Goal: Information Seeking & Learning: Learn about a topic

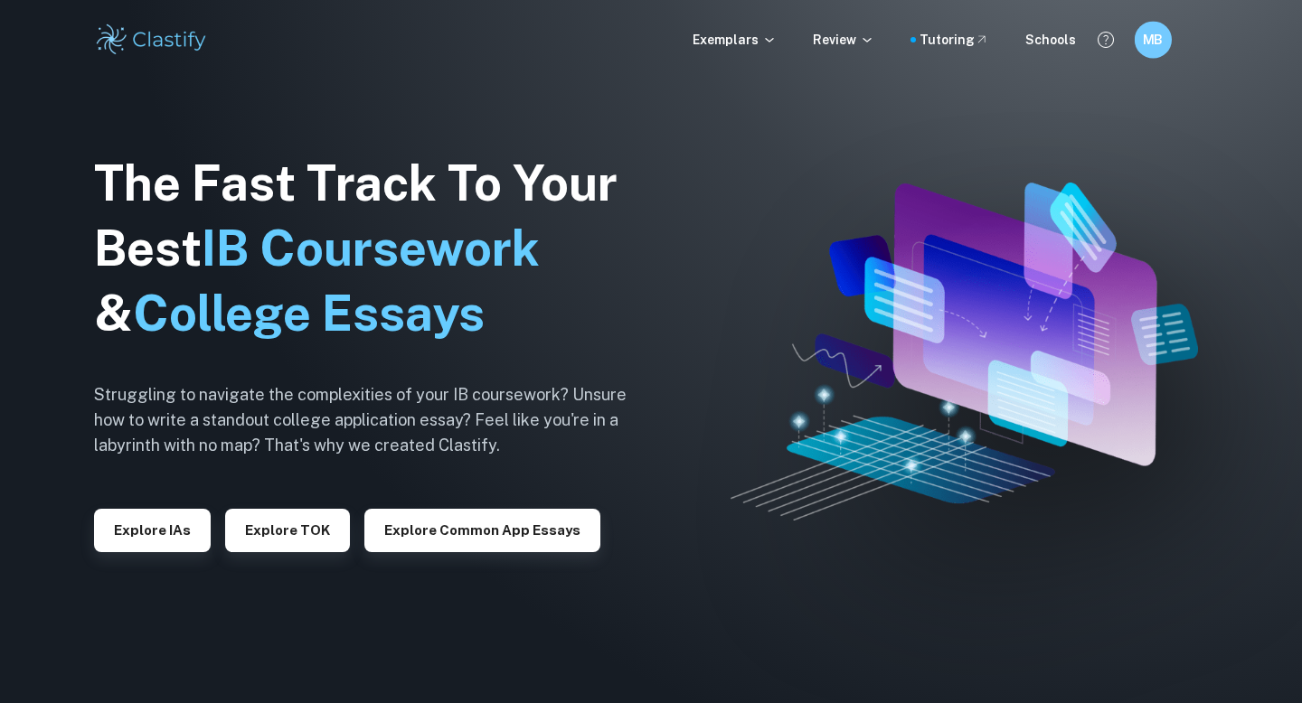
click at [1151, 42] on h6 "MB" at bounding box center [1153, 40] width 22 height 21
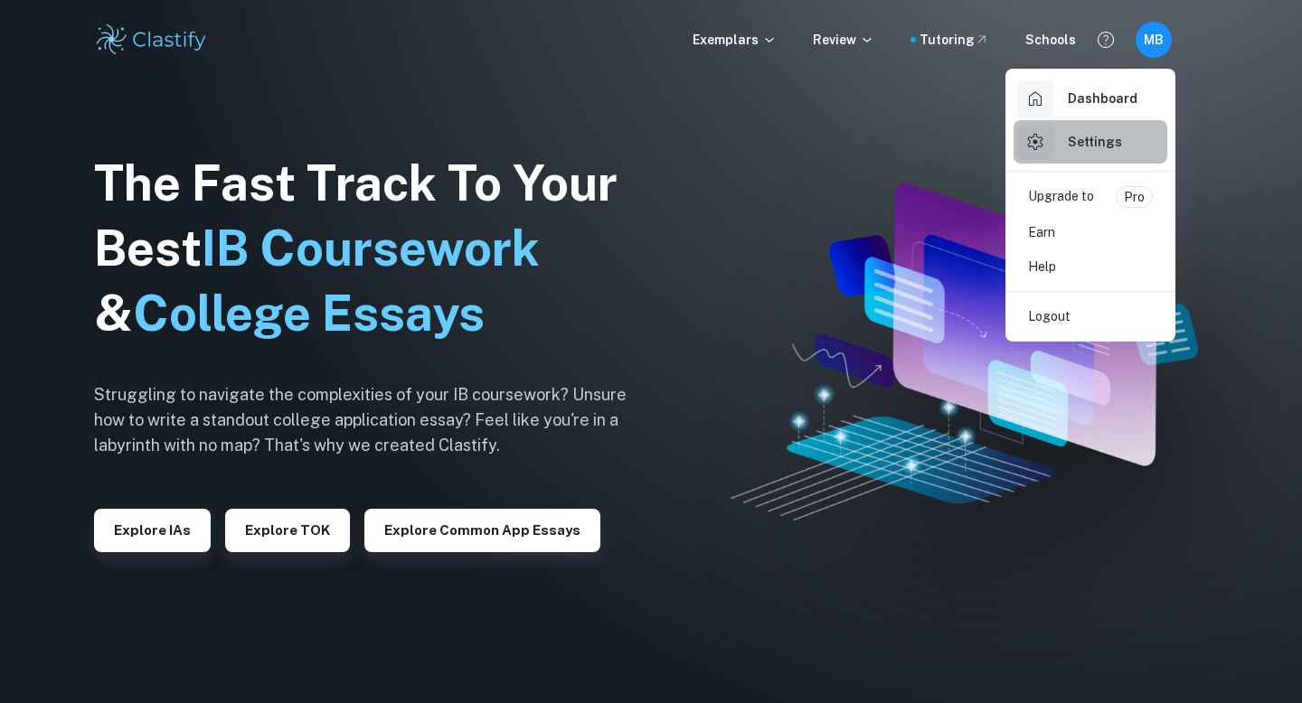
click at [1099, 149] on h6 "Settings" at bounding box center [1094, 142] width 54 height 20
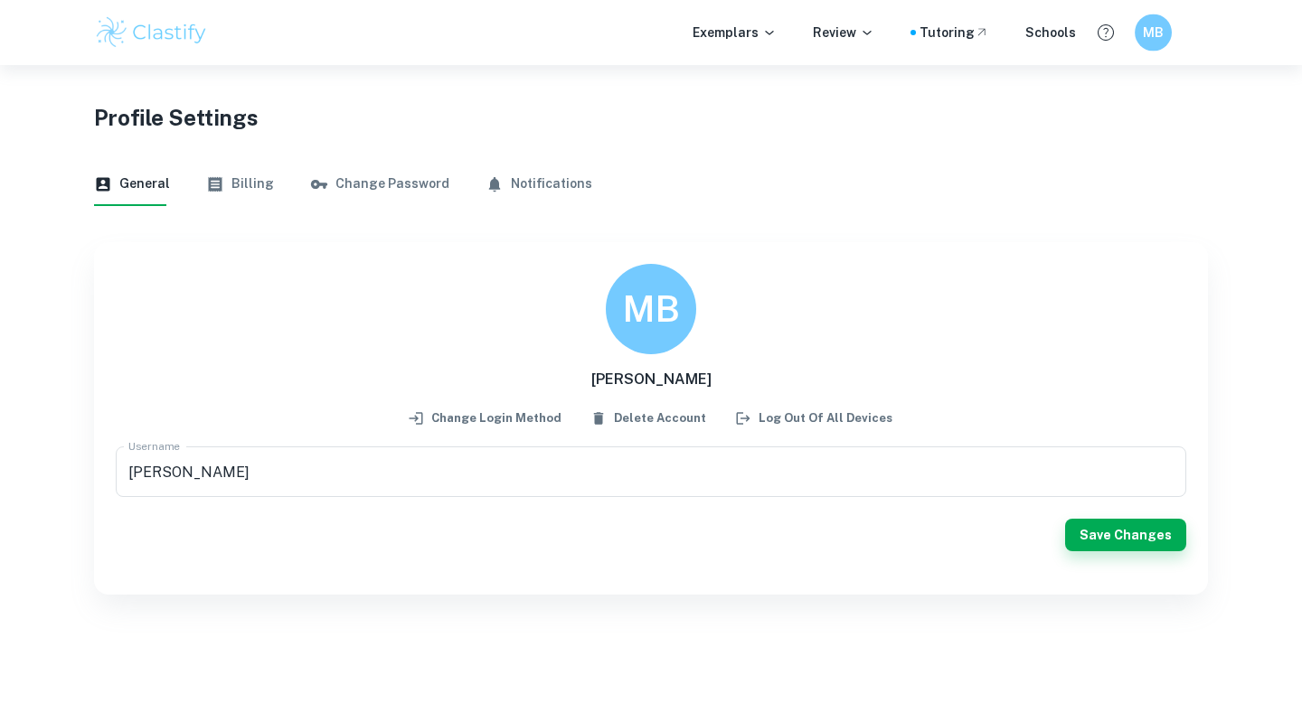
click at [1139, 49] on div "MB" at bounding box center [1171, 32] width 74 height 37
click at [1142, 45] on div "MB" at bounding box center [1152, 33] width 38 height 38
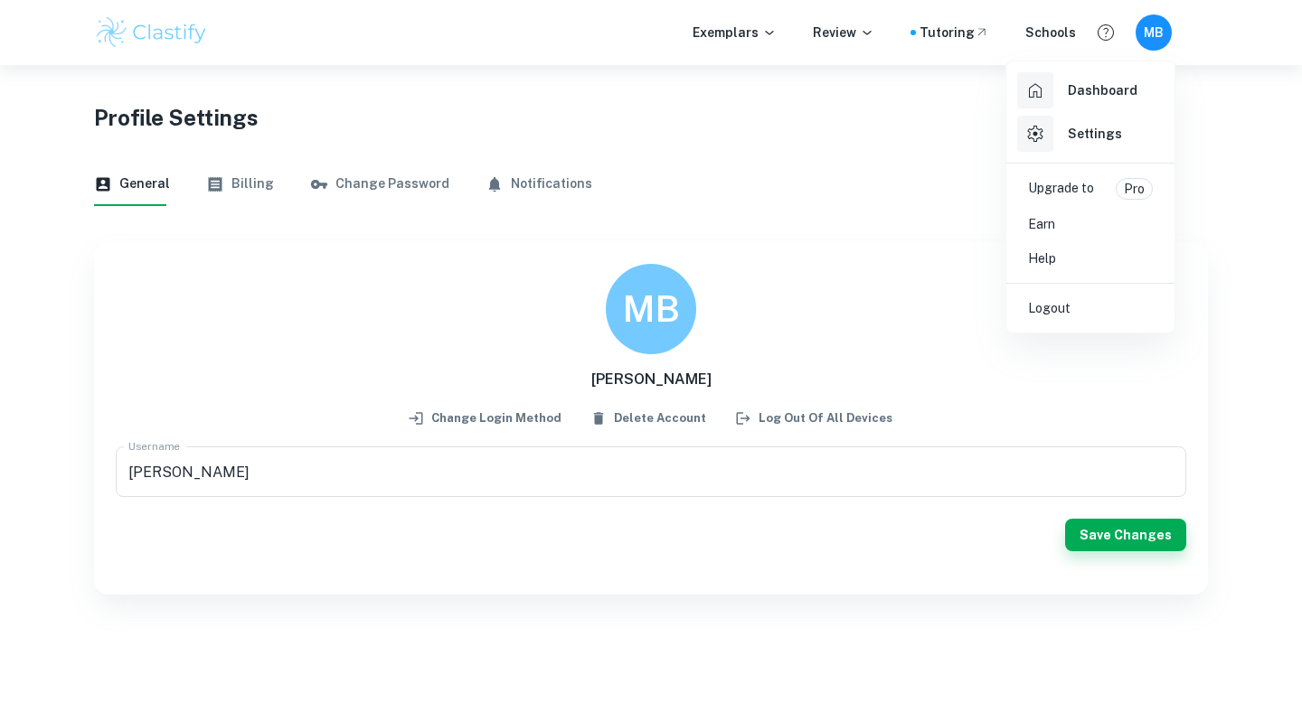
click at [1109, 82] on h6 "Dashboard" at bounding box center [1102, 90] width 70 height 20
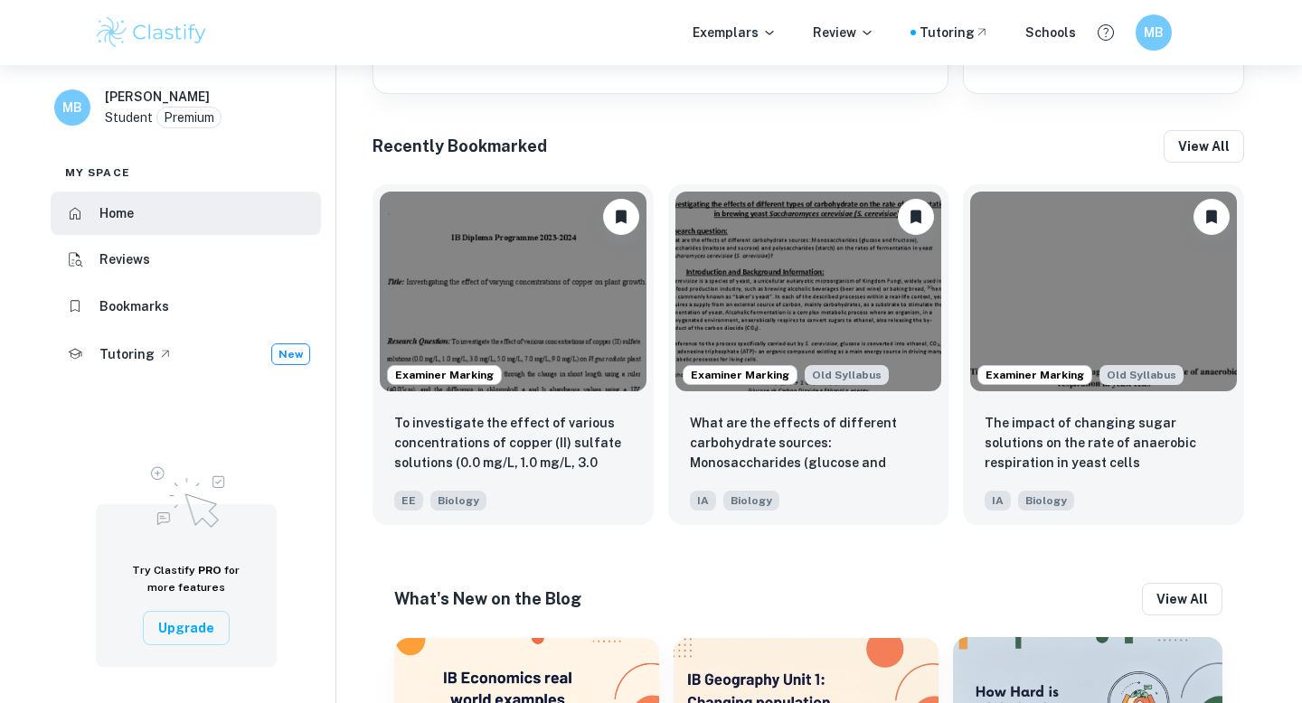
scroll to position [773, 0]
click at [1201, 138] on button "View all" at bounding box center [1203, 145] width 80 height 33
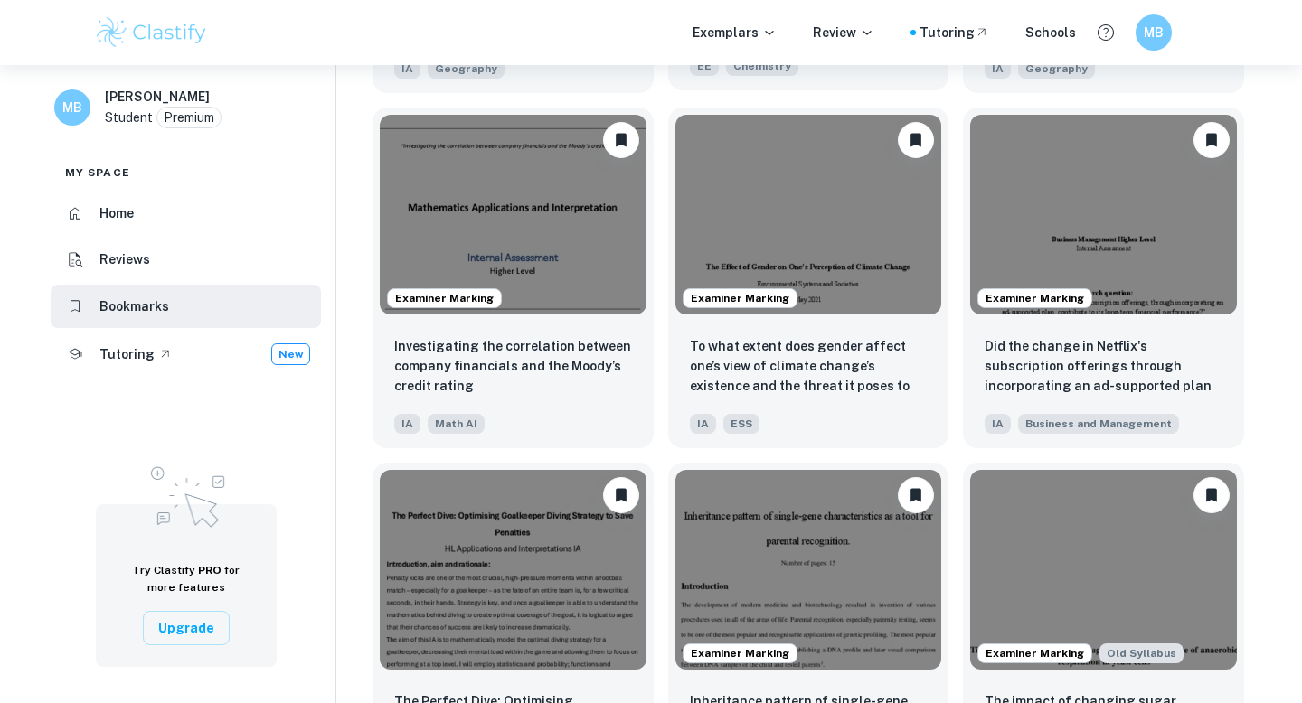
scroll to position [415, 0]
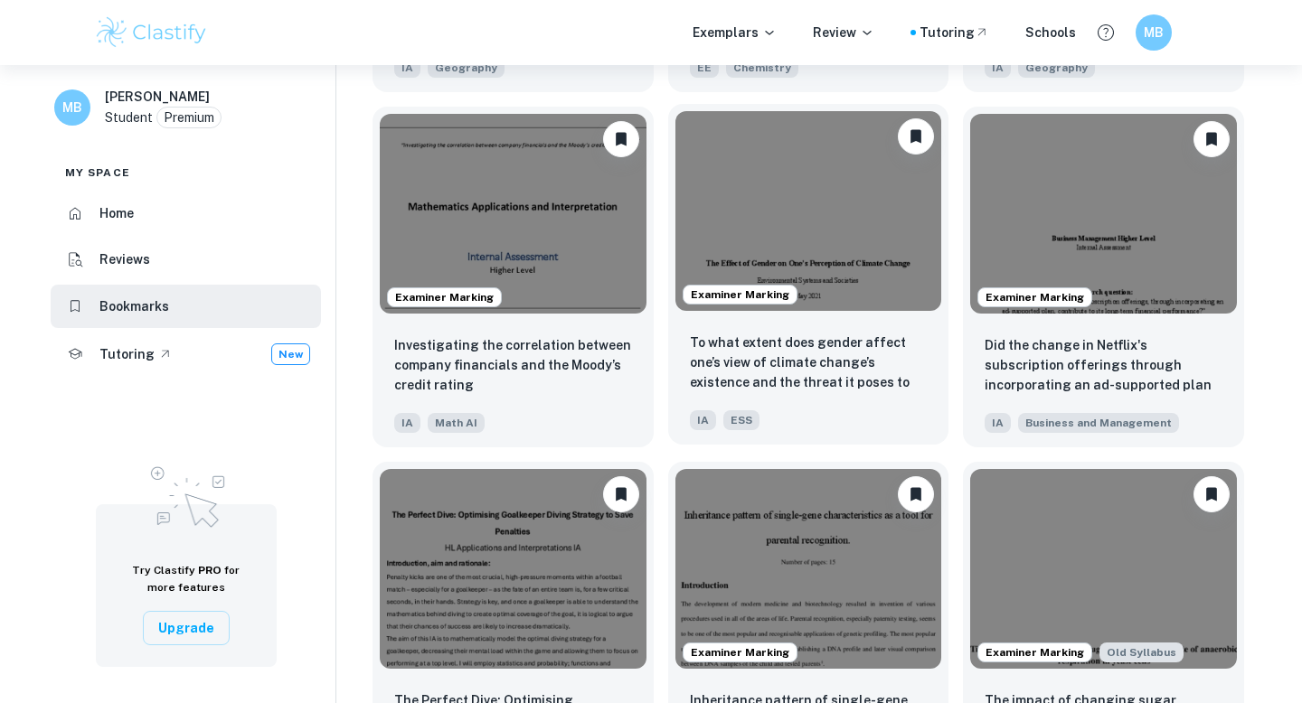
click at [861, 260] on img at bounding box center [808, 211] width 267 height 200
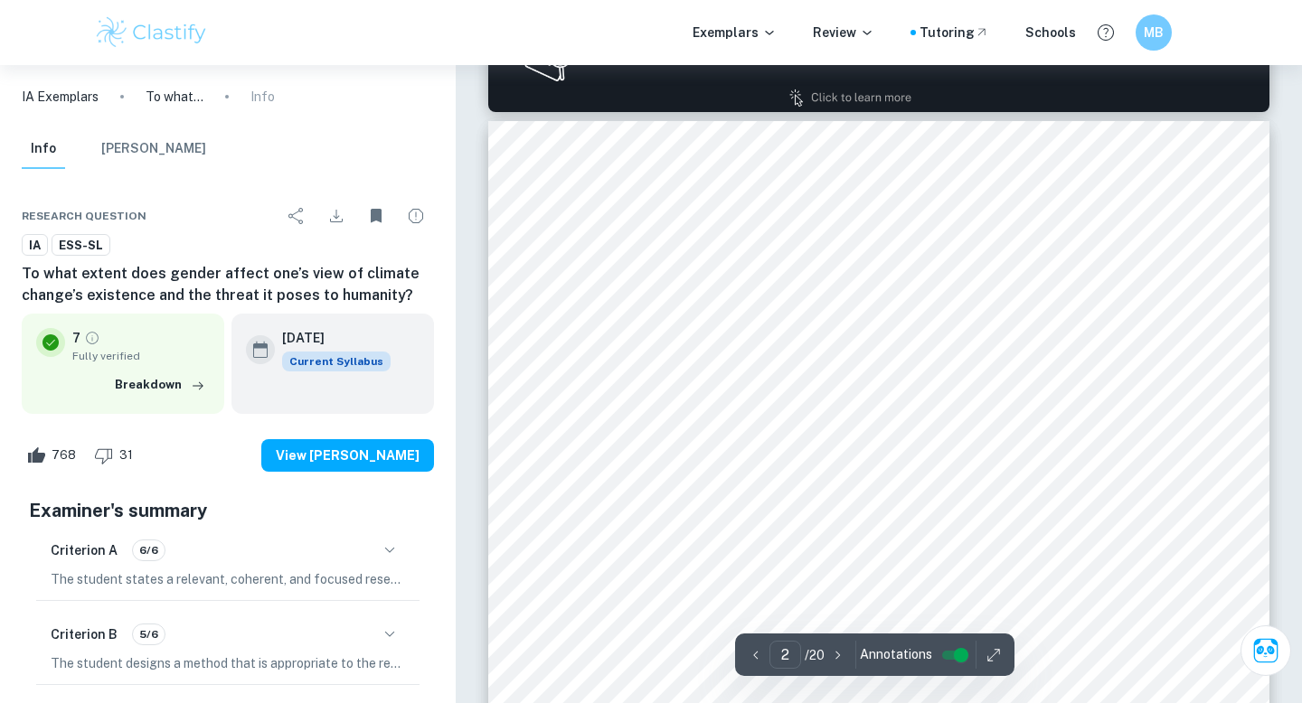
scroll to position [1202, 0]
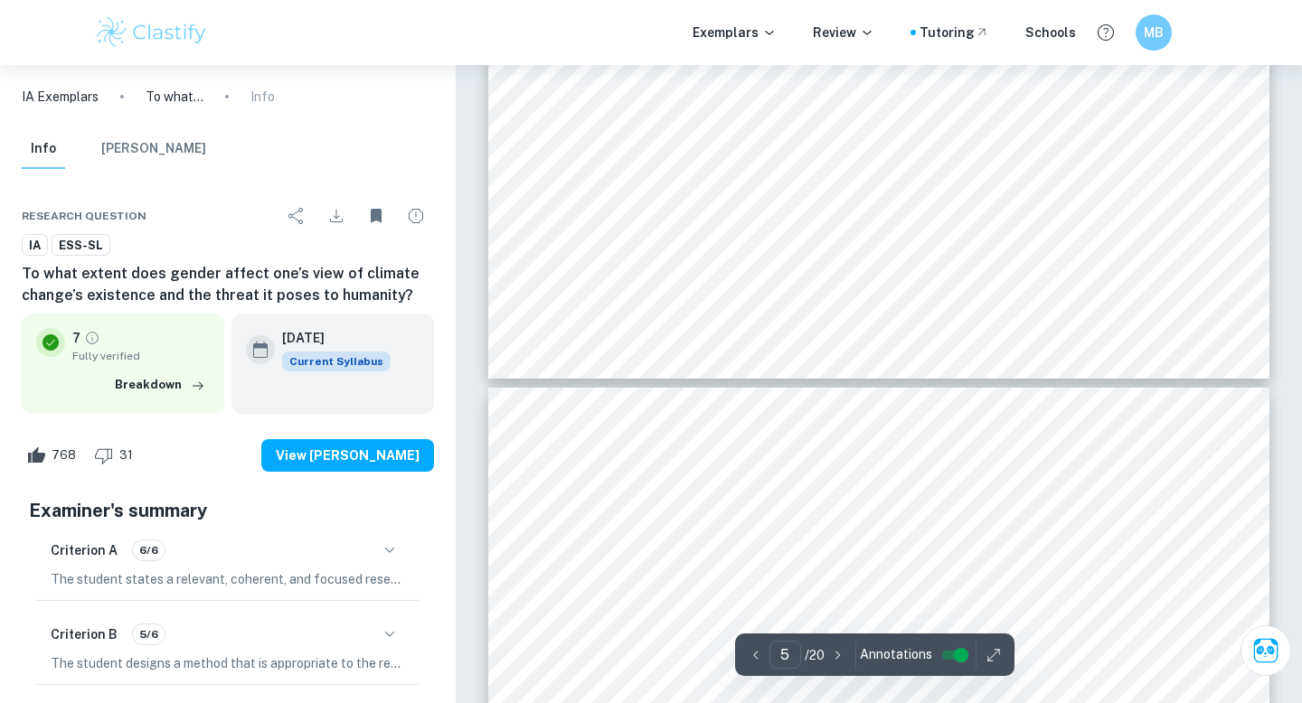
type input "4"
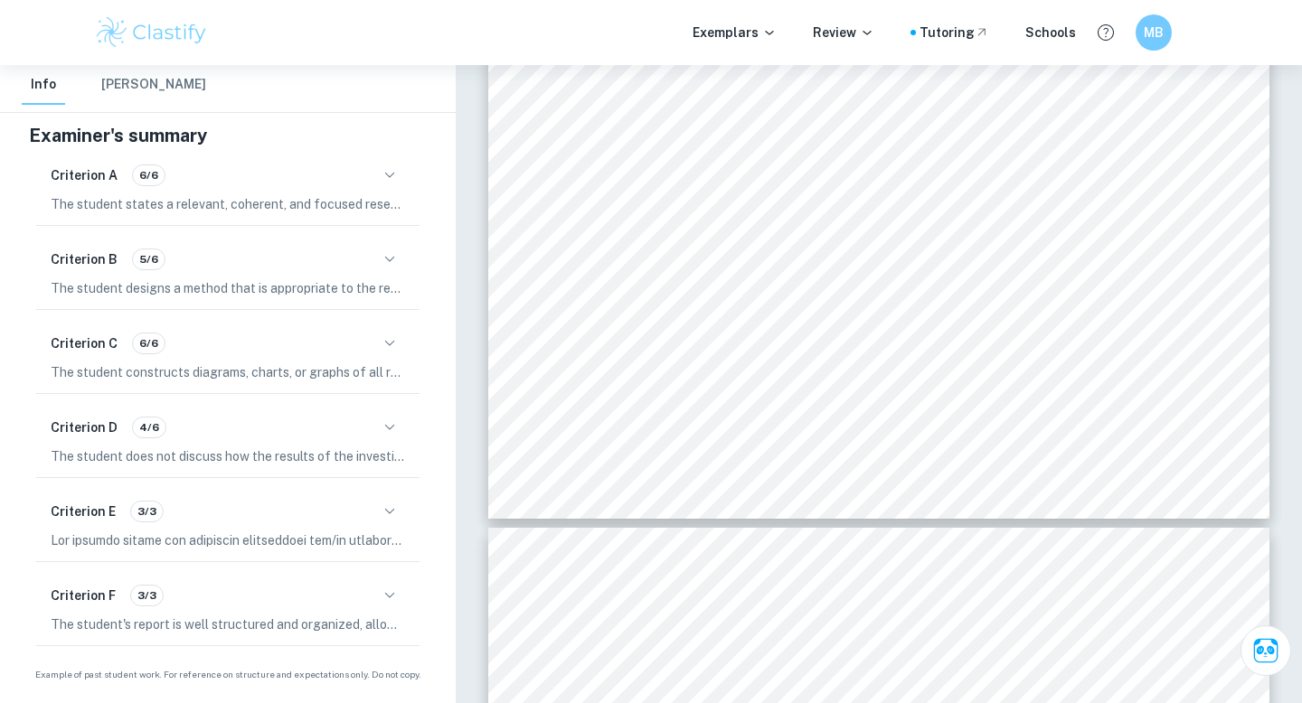
scroll to position [0, 0]
